Goal: Navigation & Orientation: Find specific page/section

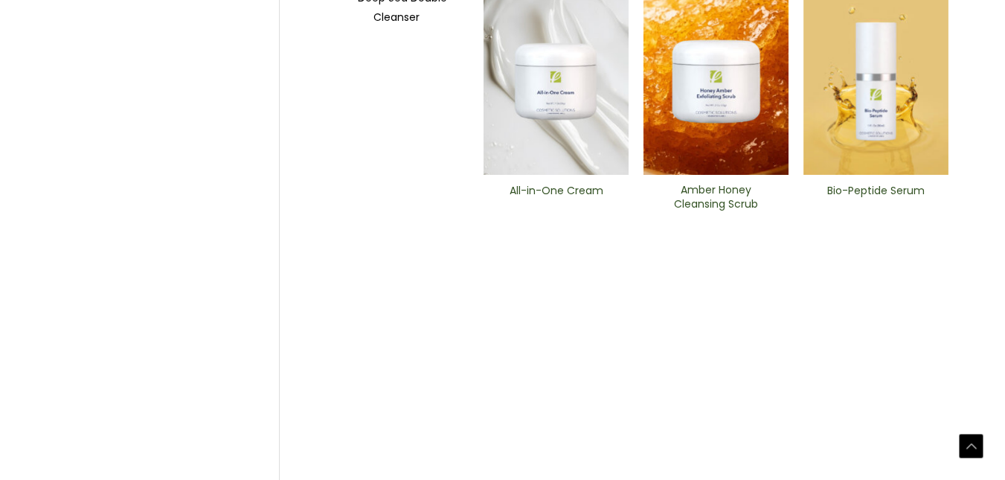
scroll to position [725, 0]
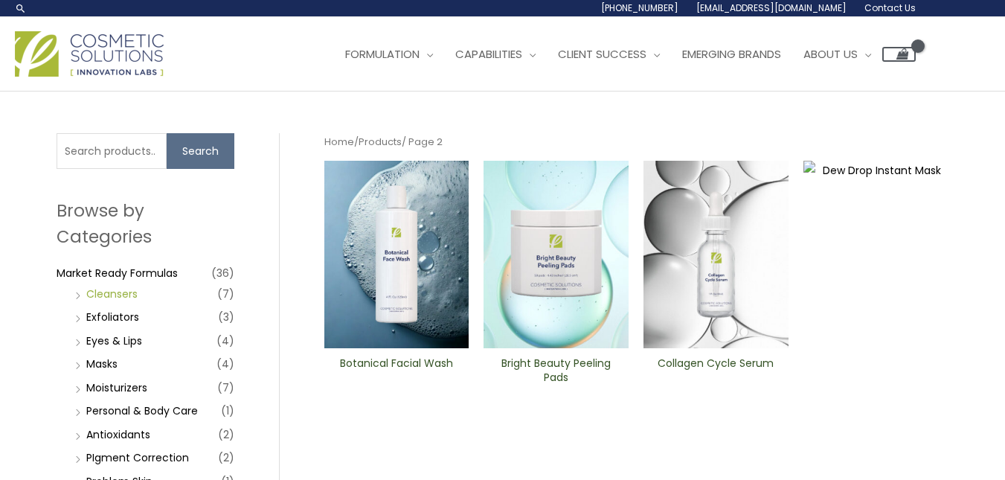
click at [117, 294] on link "Cleansers" at bounding box center [111, 293] width 51 height 15
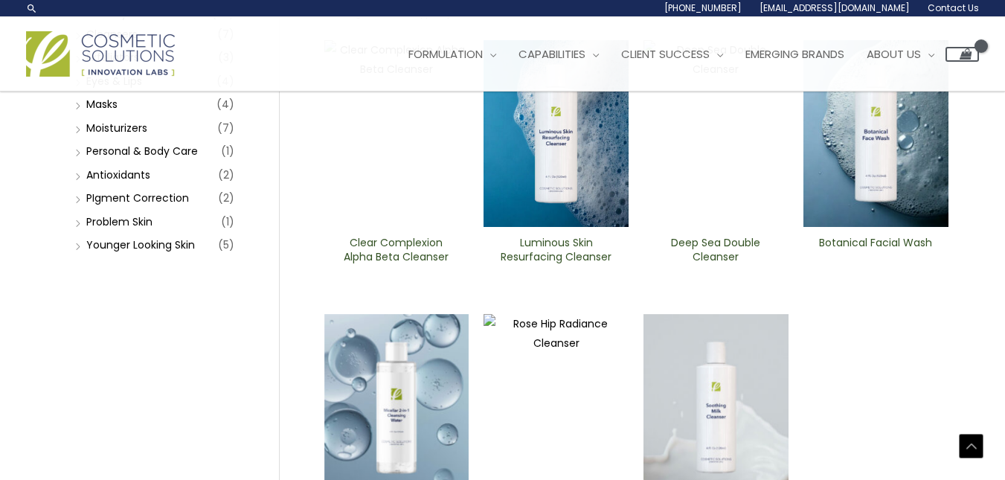
scroll to position [258, 0]
